Goal: Task Accomplishment & Management: Manage account settings

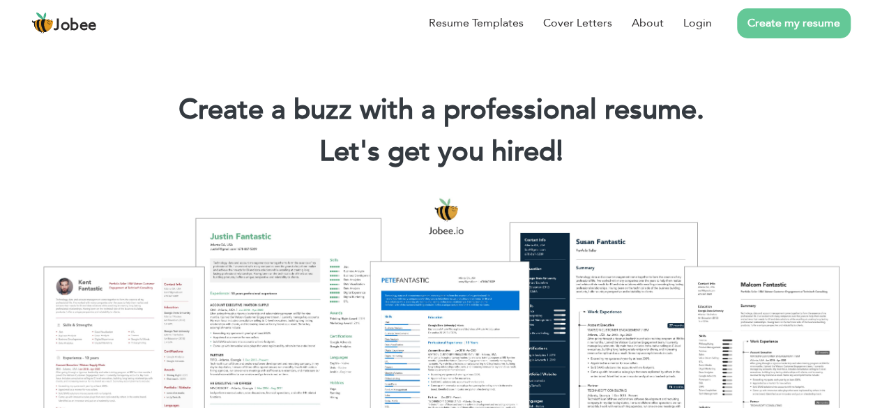
click at [795, 34] on link "Create my resume" at bounding box center [794, 23] width 114 height 30
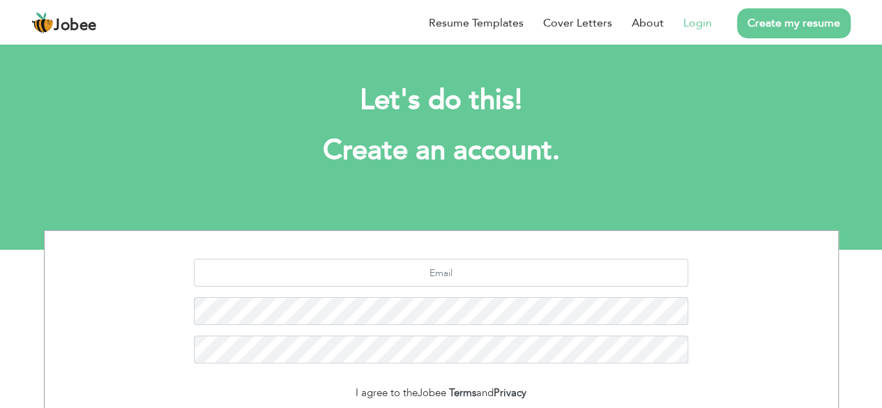
click at [691, 28] on link "Login" at bounding box center [698, 23] width 29 height 17
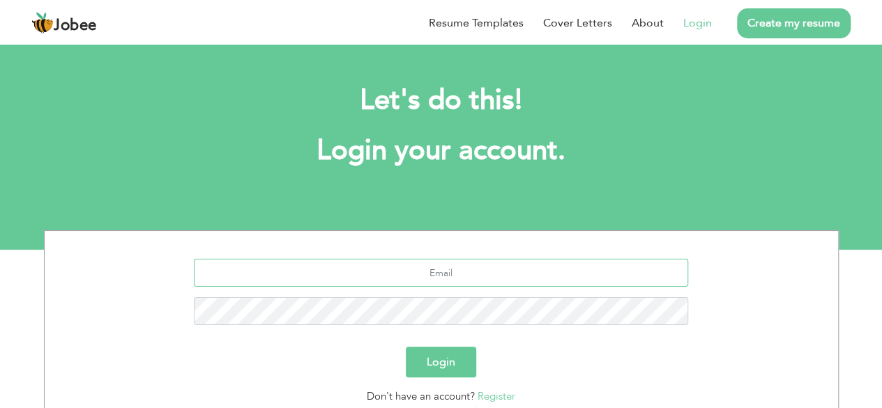
click at [440, 272] on input "text" at bounding box center [441, 273] width 495 height 28
type input "T"
type input "telenor.asif@gmail.com"
click at [454, 354] on button "Login" at bounding box center [441, 362] width 70 height 31
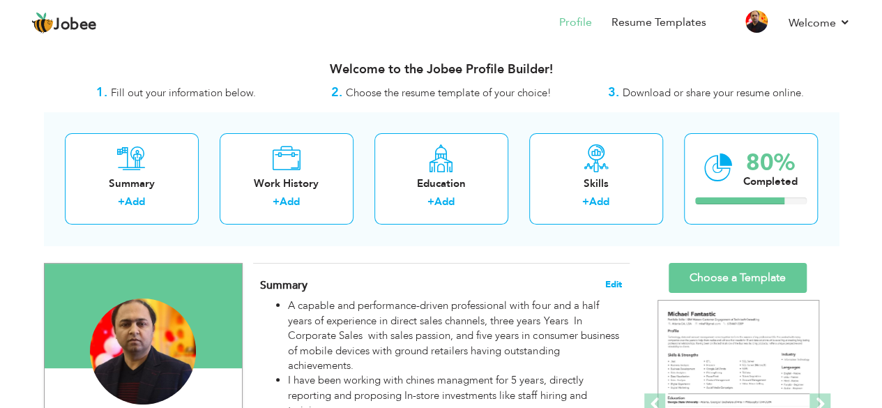
click at [611, 284] on span "Edit" at bounding box center [614, 285] width 17 height 10
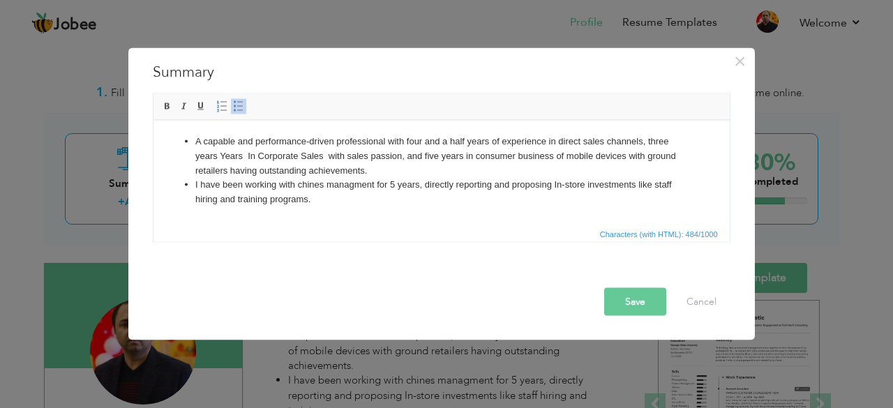
click at [667, 135] on li "A capable and performance-driven professional with four and a half years of exp…" at bounding box center [441, 155] width 492 height 43
click at [646, 303] on button "Save" at bounding box center [635, 301] width 62 height 28
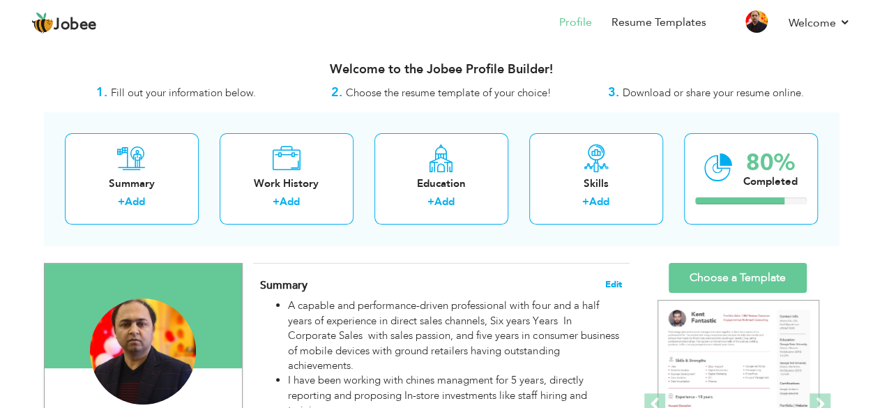
click at [613, 284] on span "Edit" at bounding box center [614, 285] width 17 height 10
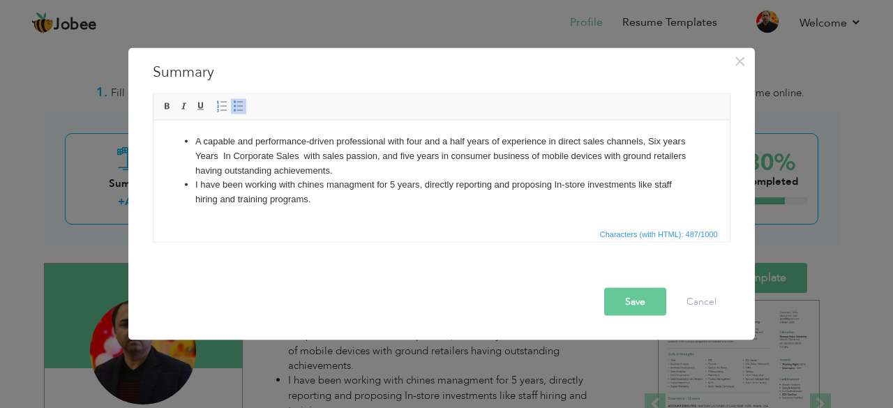
click at [299, 183] on li "I have been working with chines managment for 5 years, directly reporting and p…" at bounding box center [441, 191] width 492 height 29
click at [618, 322] on div "Save Cancel" at bounding box center [441, 289] width 599 height 73
click at [635, 299] on button "Save" at bounding box center [635, 301] width 62 height 28
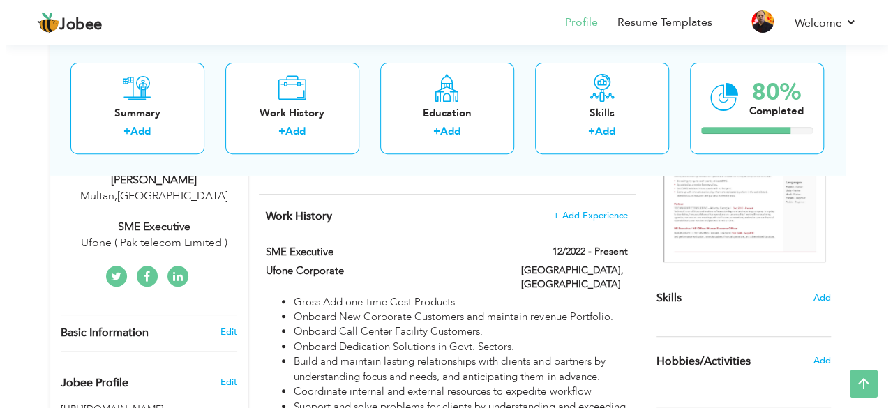
scroll to position [251, 0]
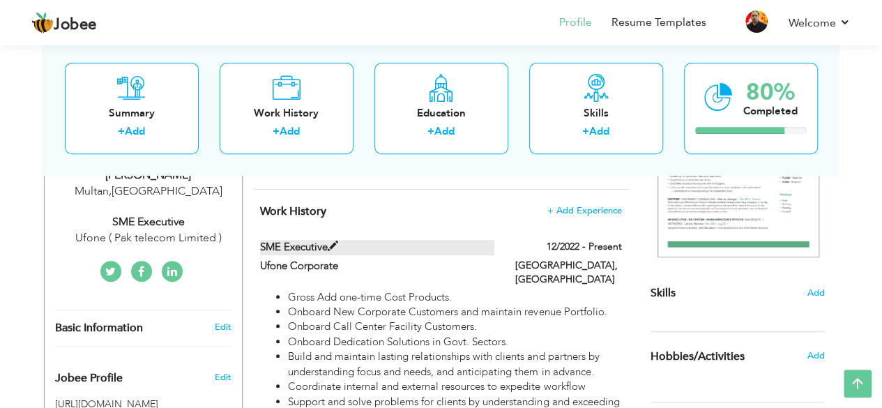
click at [333, 243] on span at bounding box center [333, 246] width 10 height 10
type input "SME Executive"
type input "Ufone Corporate"
type input "12/2022"
type input "Pakistan"
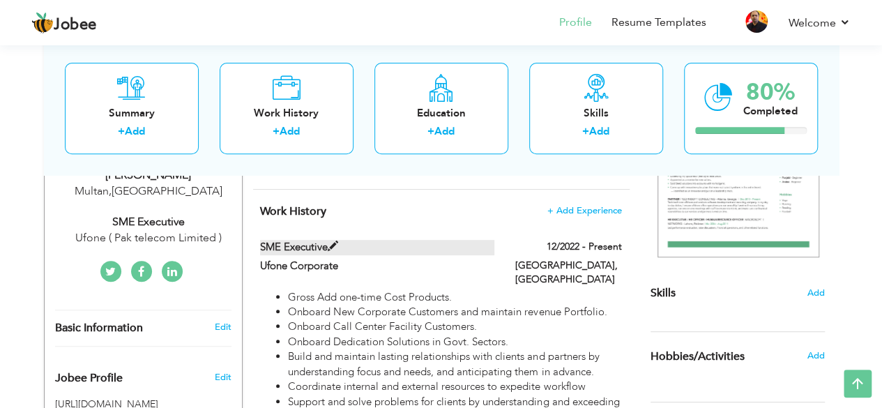
type input "Multan"
checkbox input "true"
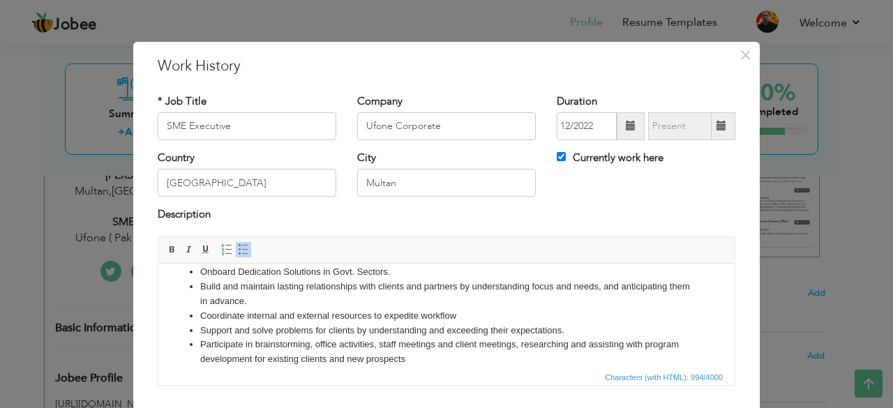
scroll to position [0, 0]
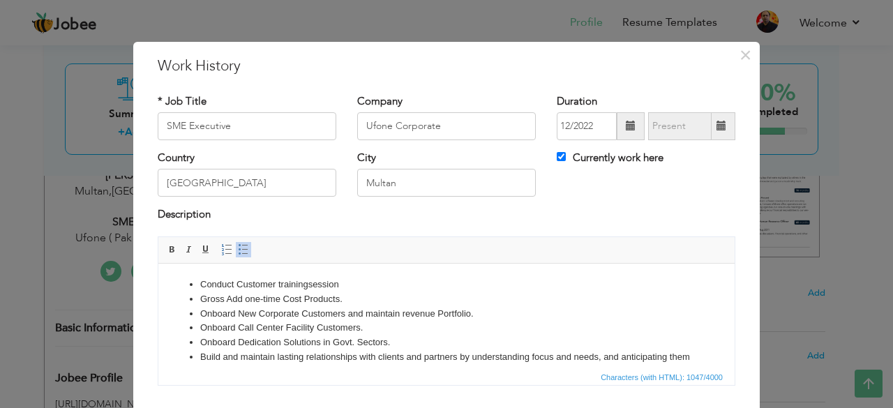
click at [341, 283] on li "Conduct Customer training session" at bounding box center [446, 284] width 492 height 15
